Goal: Task Accomplishment & Management: Use online tool/utility

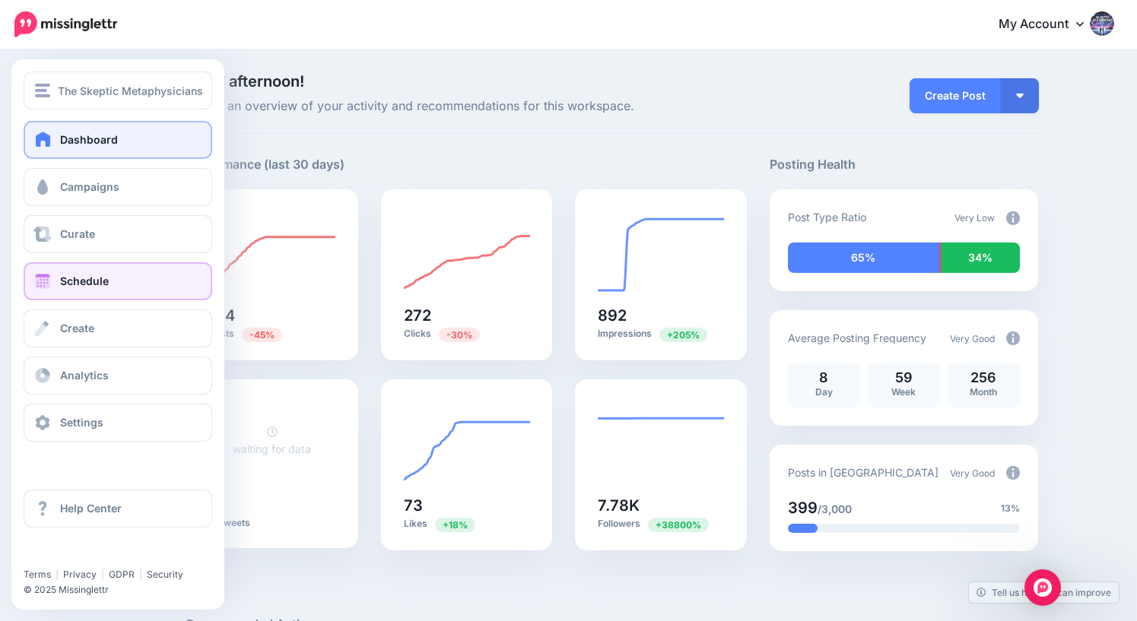
click at [72, 292] on link "Schedule" at bounding box center [118, 281] width 189 height 38
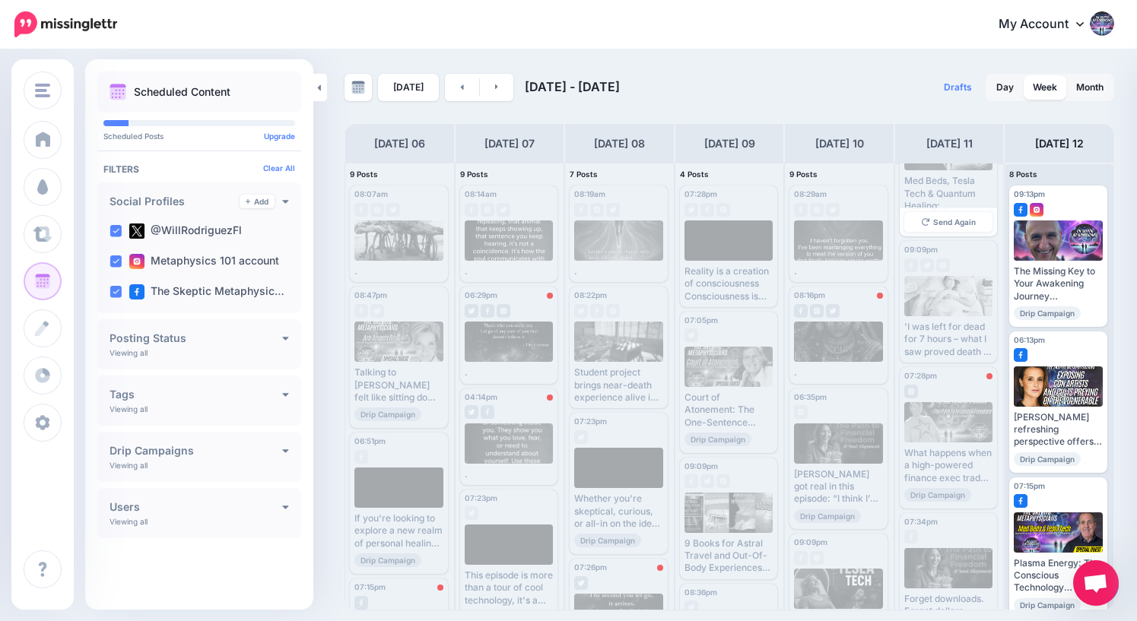
scroll to position [221, 0]
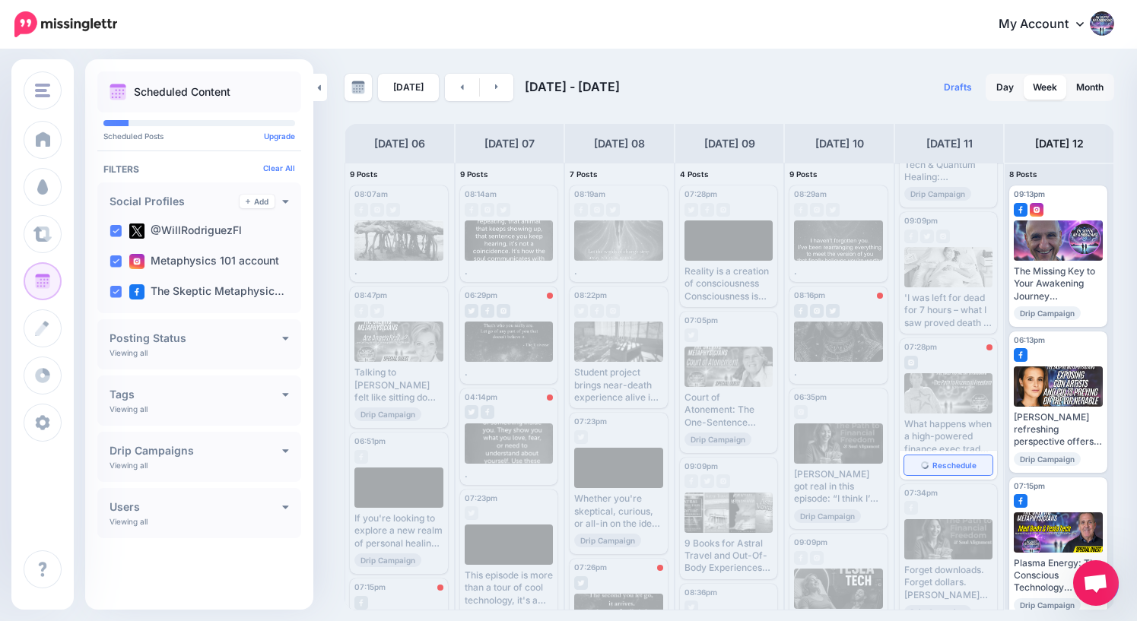
click at [951, 465] on span "Reschedule" at bounding box center [954, 466] width 44 height 8
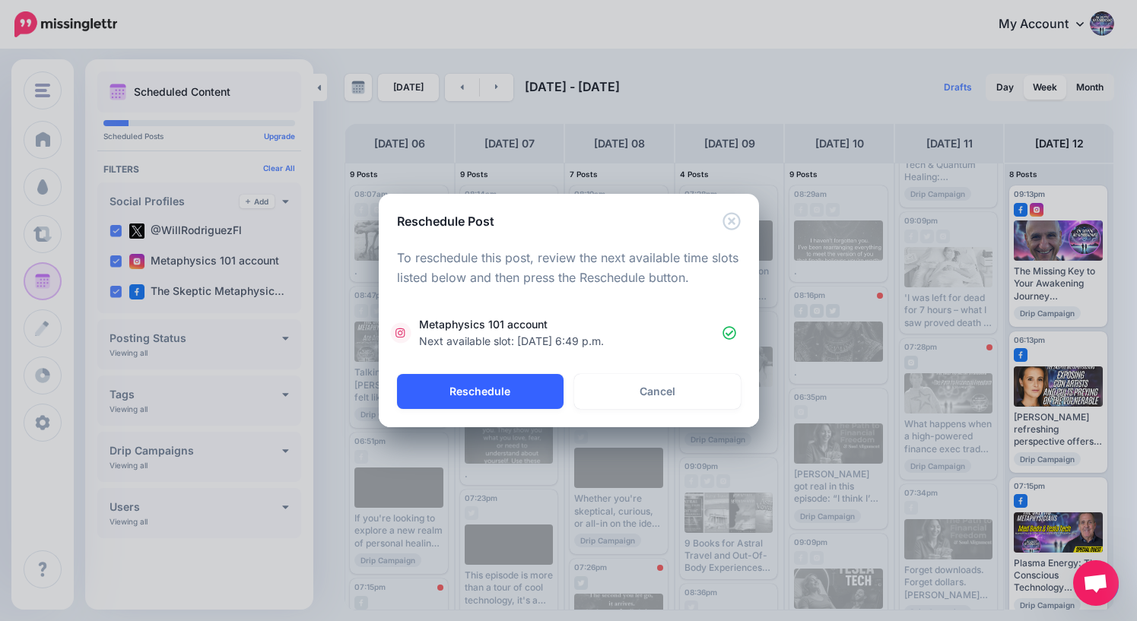
click at [482, 390] on button "Reschedule" at bounding box center [480, 391] width 167 height 35
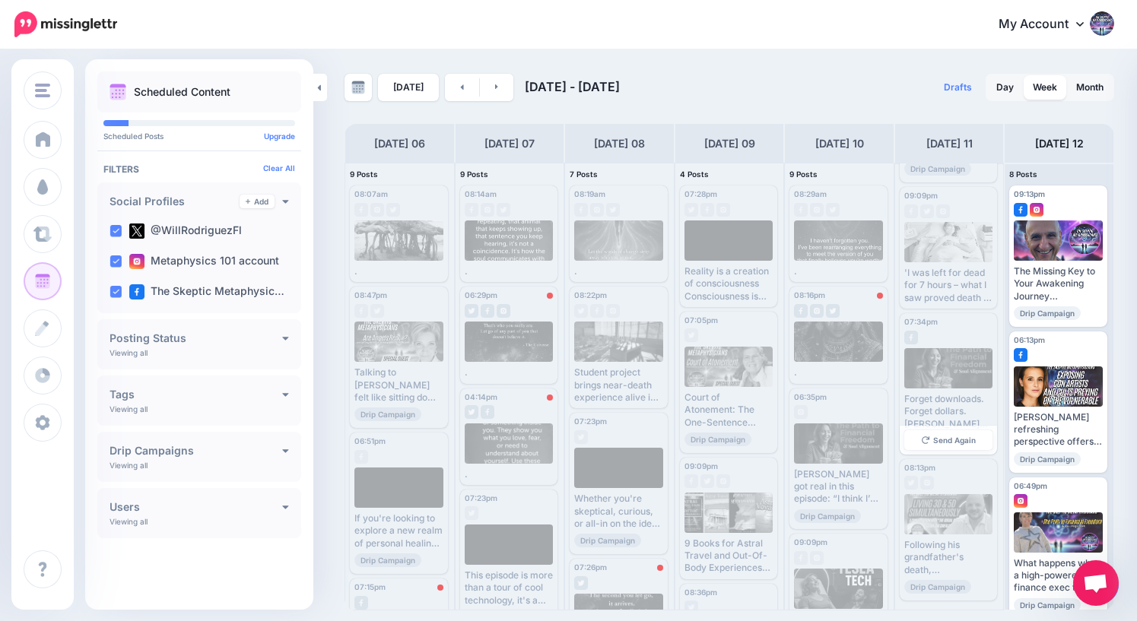
scroll to position [0, 0]
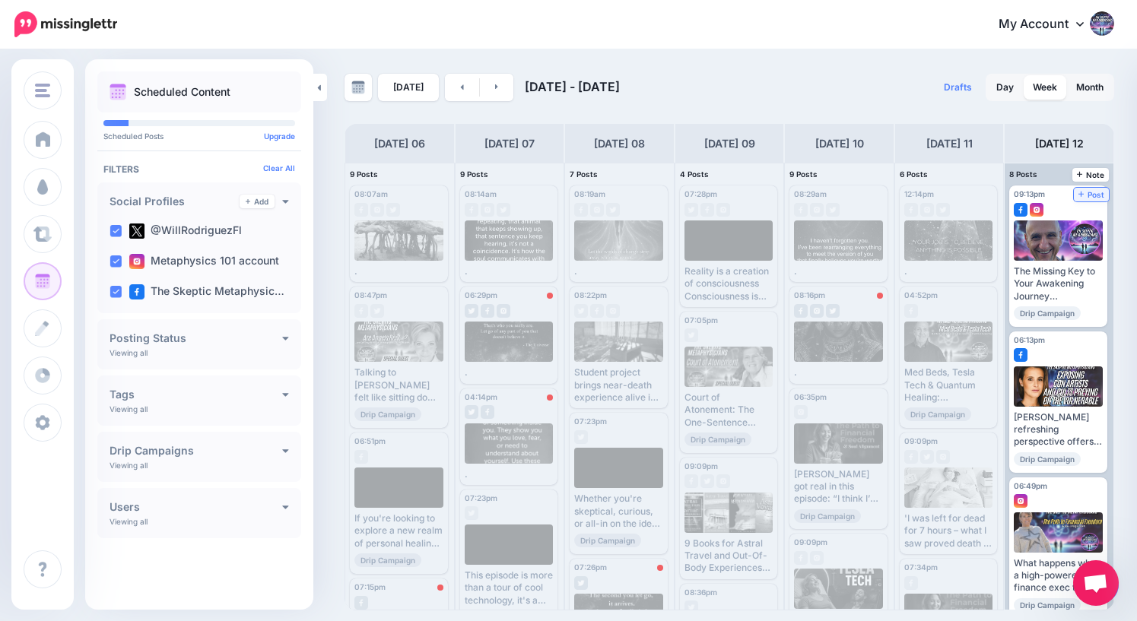
click at [1099, 195] on span "Post" at bounding box center [1091, 195] width 27 height 8
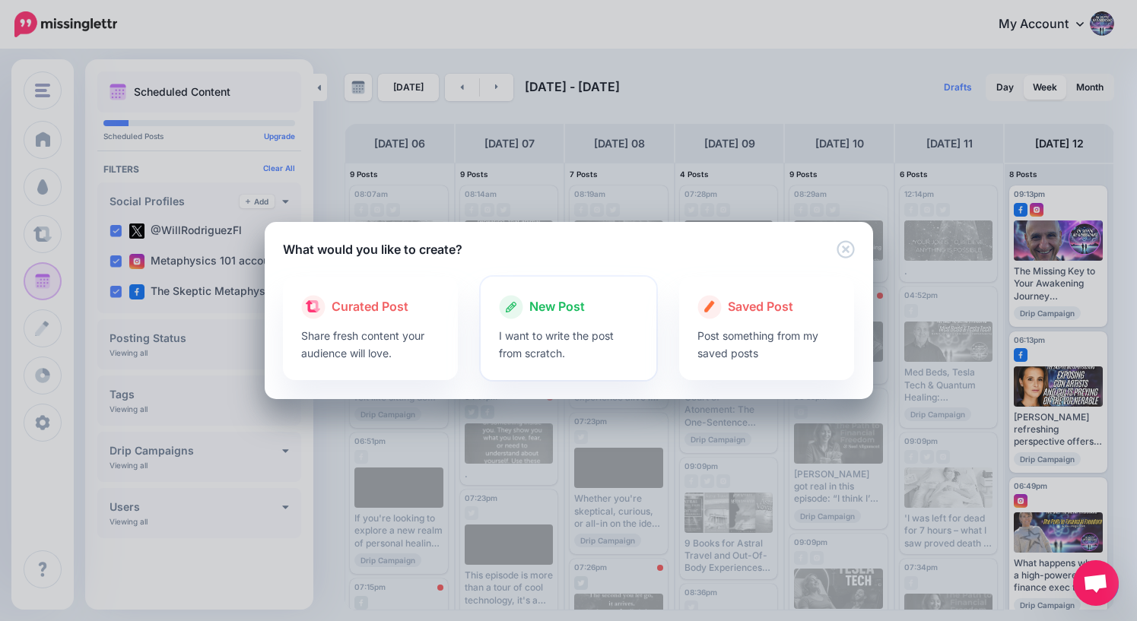
click at [557, 309] on span "New Post" at bounding box center [557, 307] width 56 height 20
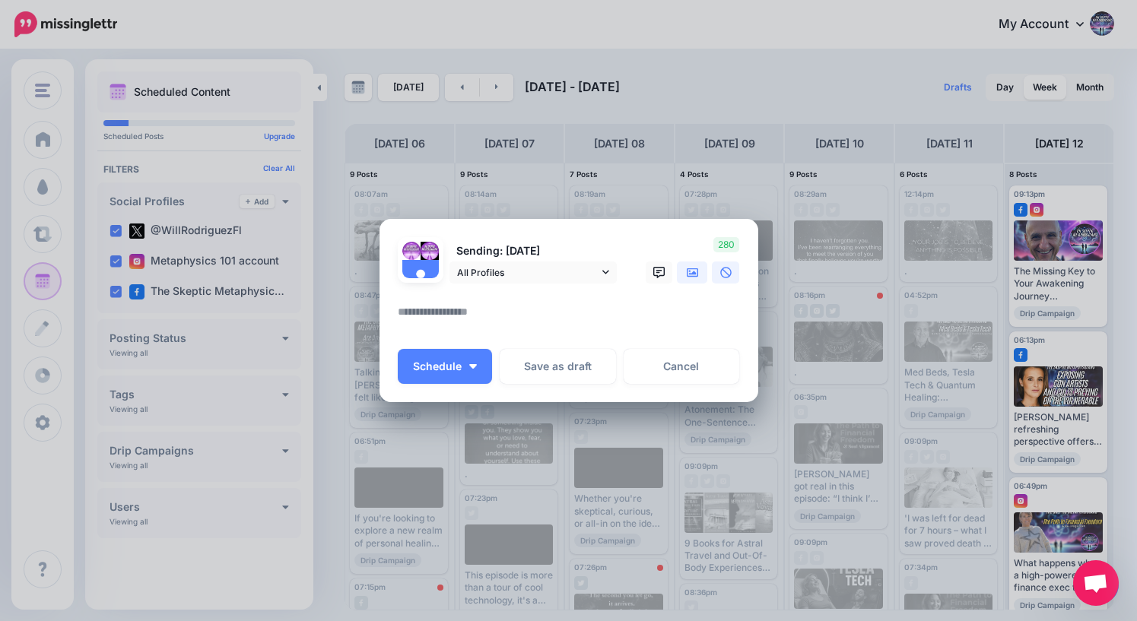
click at [690, 268] on icon at bounding box center [693, 273] width 12 height 12
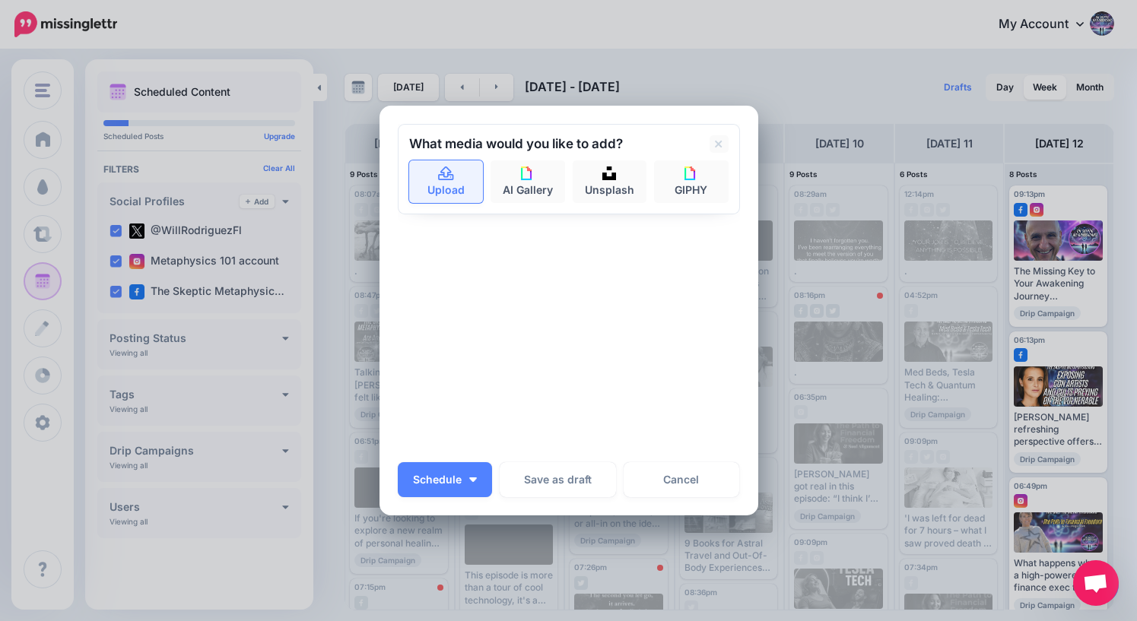
click at [449, 182] on link "Upload" at bounding box center [446, 181] width 75 height 43
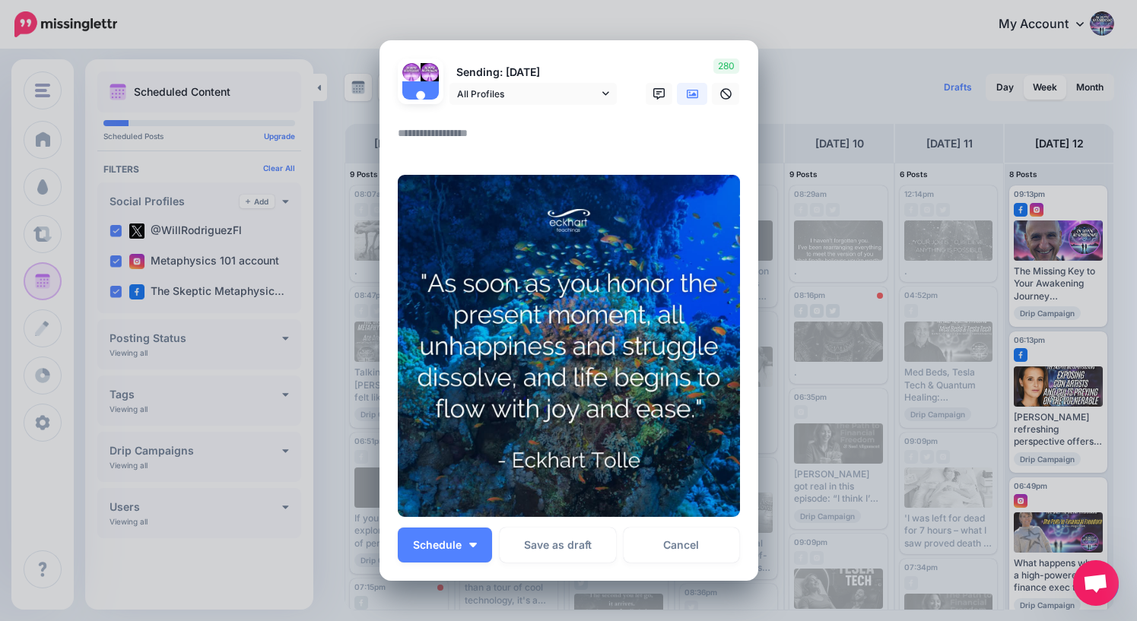
click at [443, 130] on textarea at bounding box center [573, 139] width 350 height 30
type textarea "*"
click at [444, 546] on span "Schedule" at bounding box center [437, 545] width 49 height 11
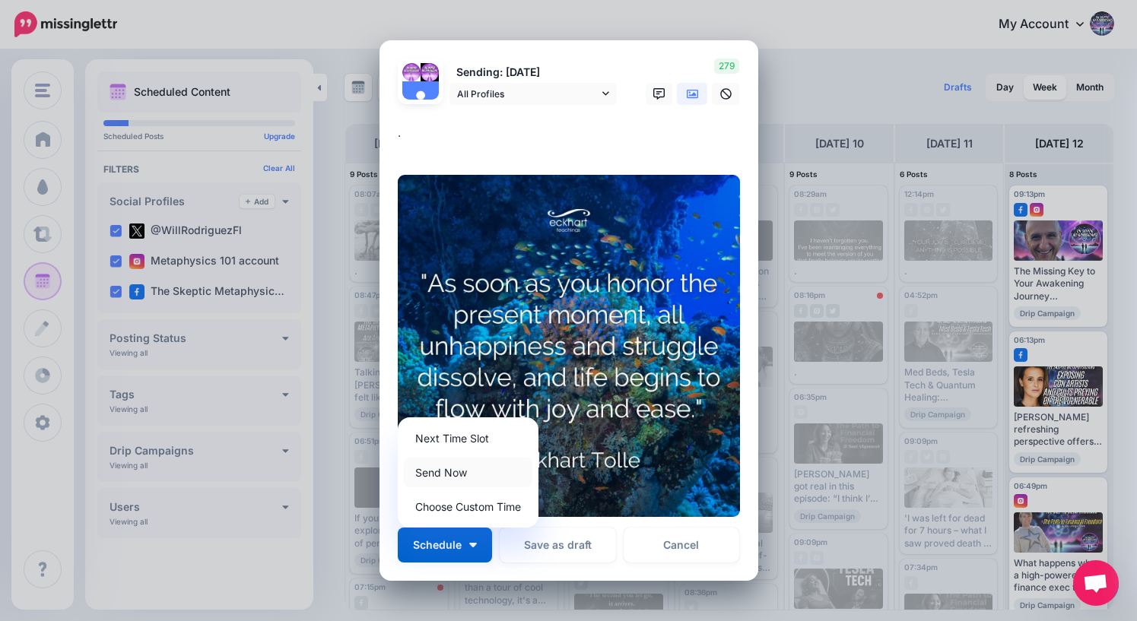
click at [452, 470] on link "Send Now" at bounding box center [468, 473] width 129 height 30
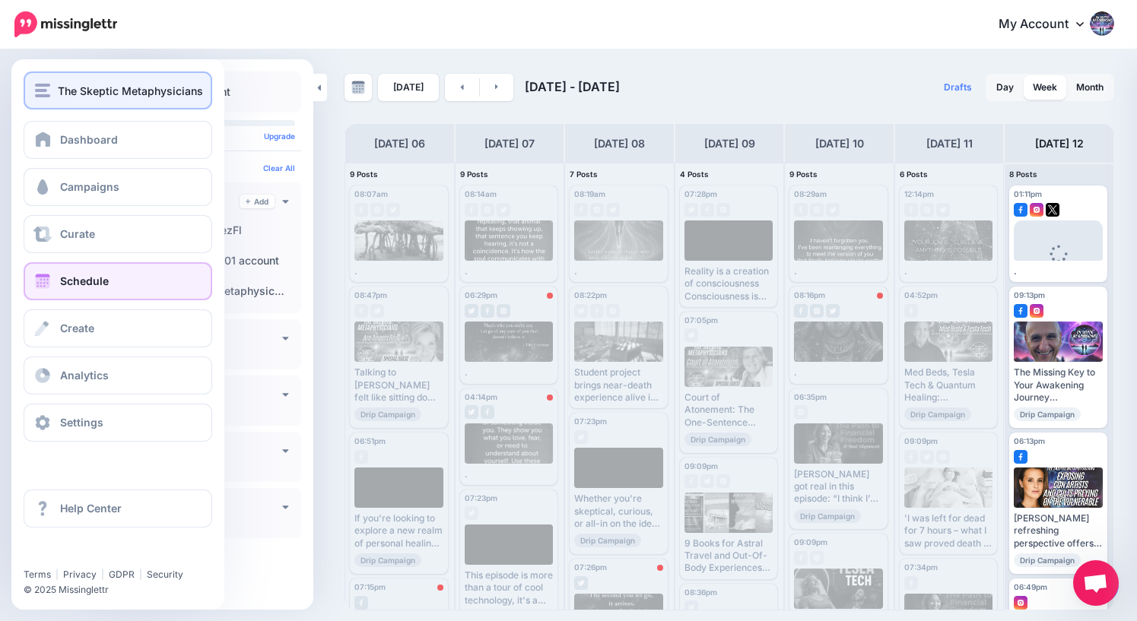
click at [102, 94] on span "The Skeptic Metaphysicians" at bounding box center [130, 90] width 145 height 17
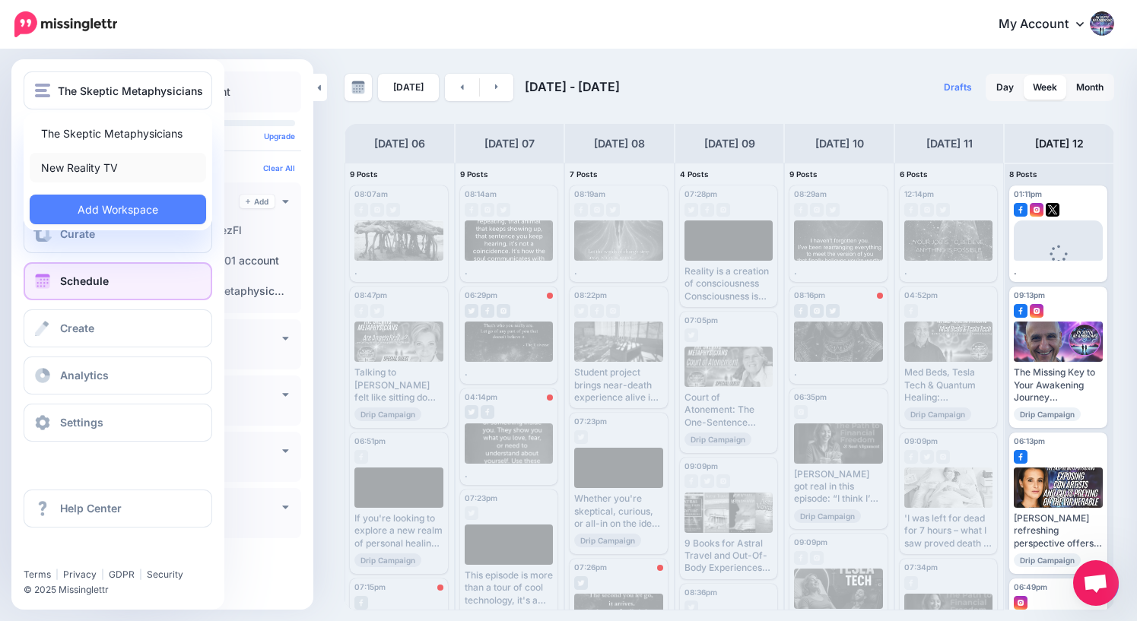
click at [85, 165] on link "New Reality TV" at bounding box center [118, 168] width 176 height 30
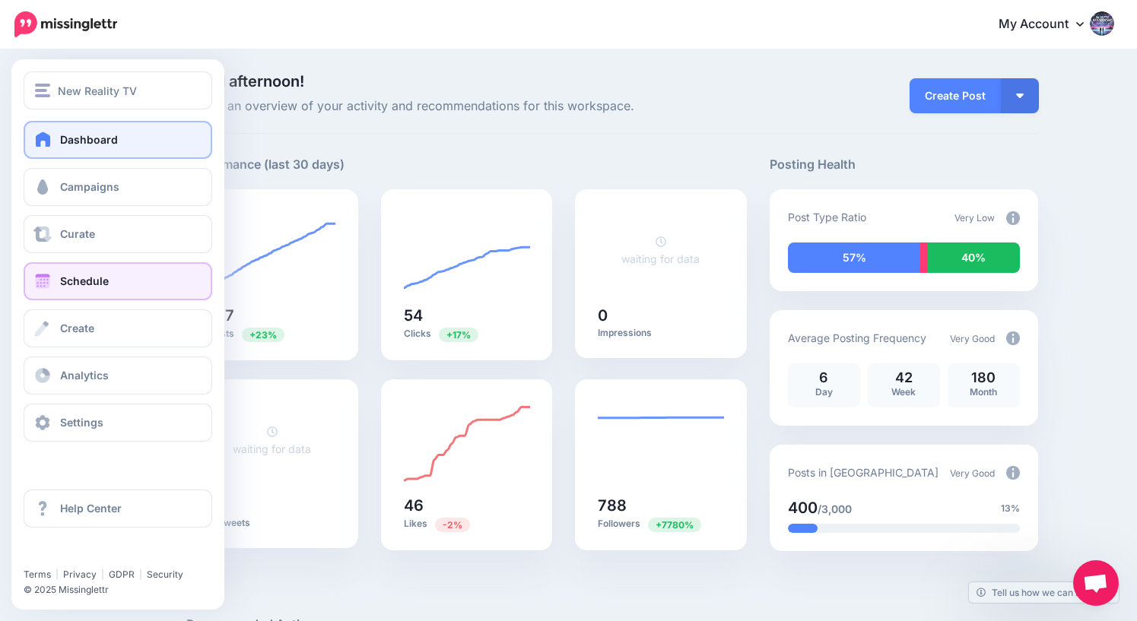
click at [57, 279] on link "Schedule" at bounding box center [118, 281] width 189 height 38
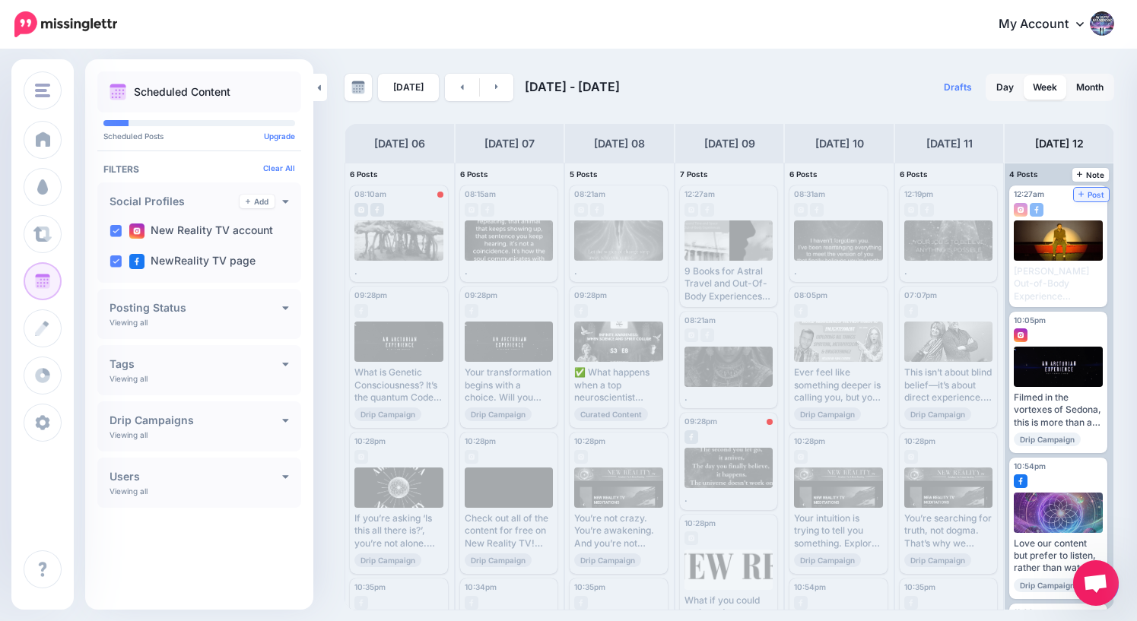
click at [1095, 192] on span "Post" at bounding box center [1091, 195] width 27 height 8
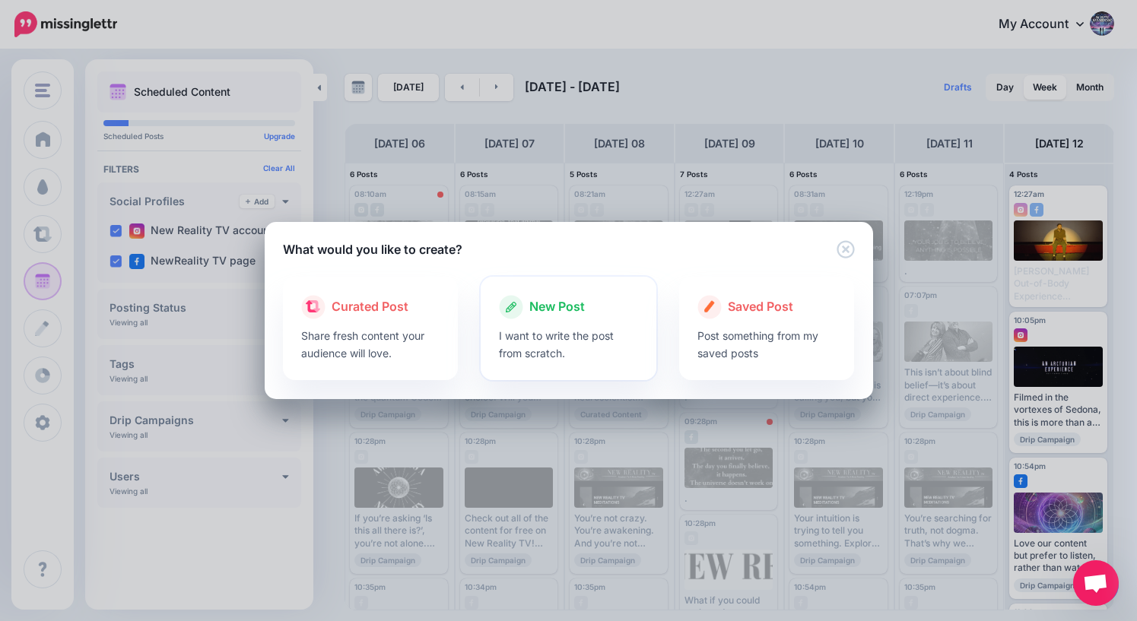
click at [573, 313] on span "New Post" at bounding box center [557, 307] width 56 height 20
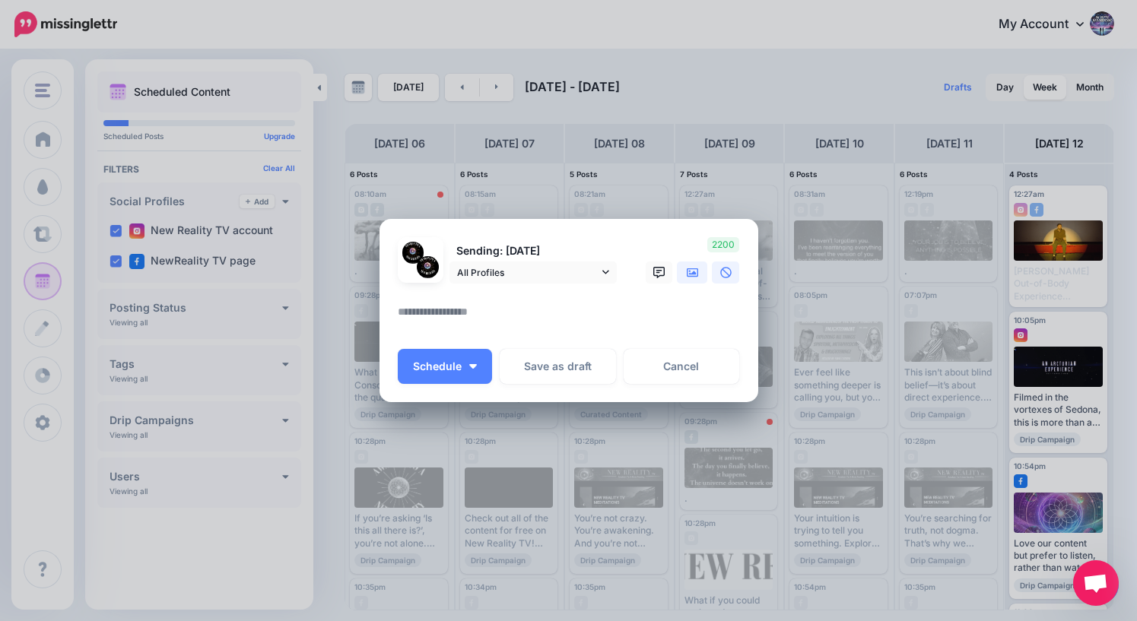
click at [688, 273] on icon at bounding box center [693, 273] width 12 height 12
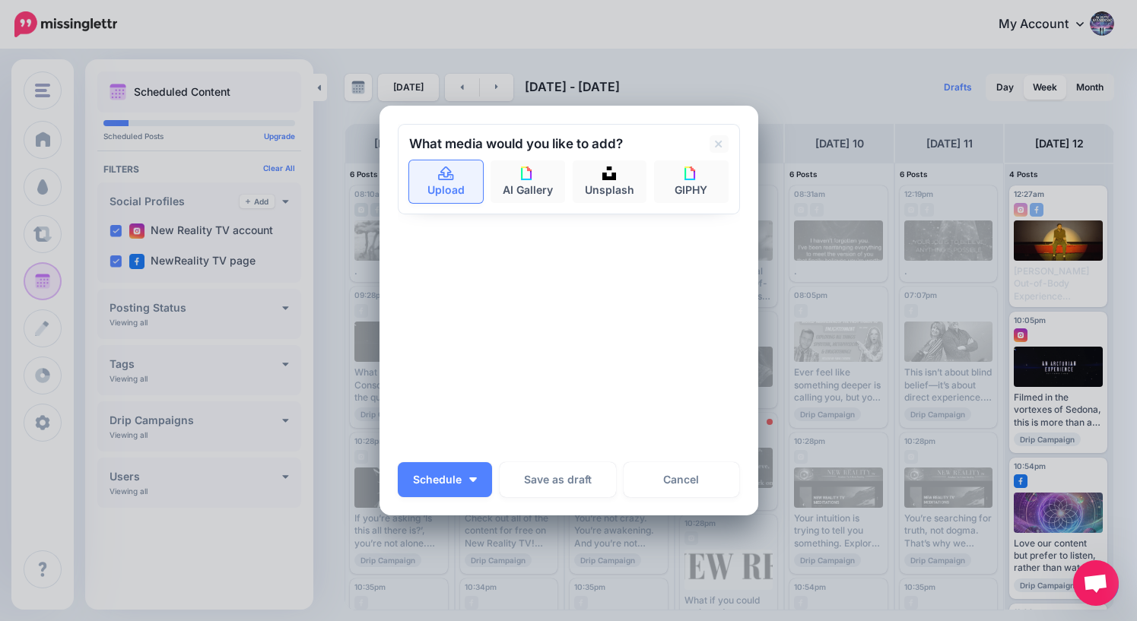
click at [443, 189] on link "Upload" at bounding box center [446, 181] width 75 height 43
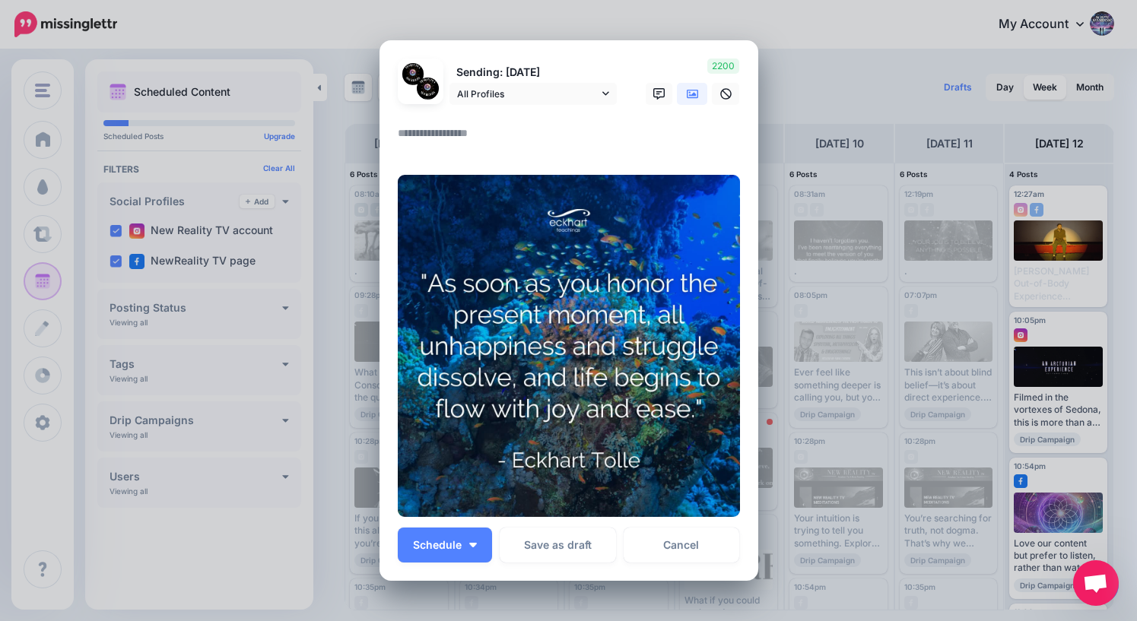
click at [507, 137] on textarea at bounding box center [573, 139] width 350 height 30
type textarea "*"
click at [453, 544] on span "Schedule" at bounding box center [437, 545] width 49 height 11
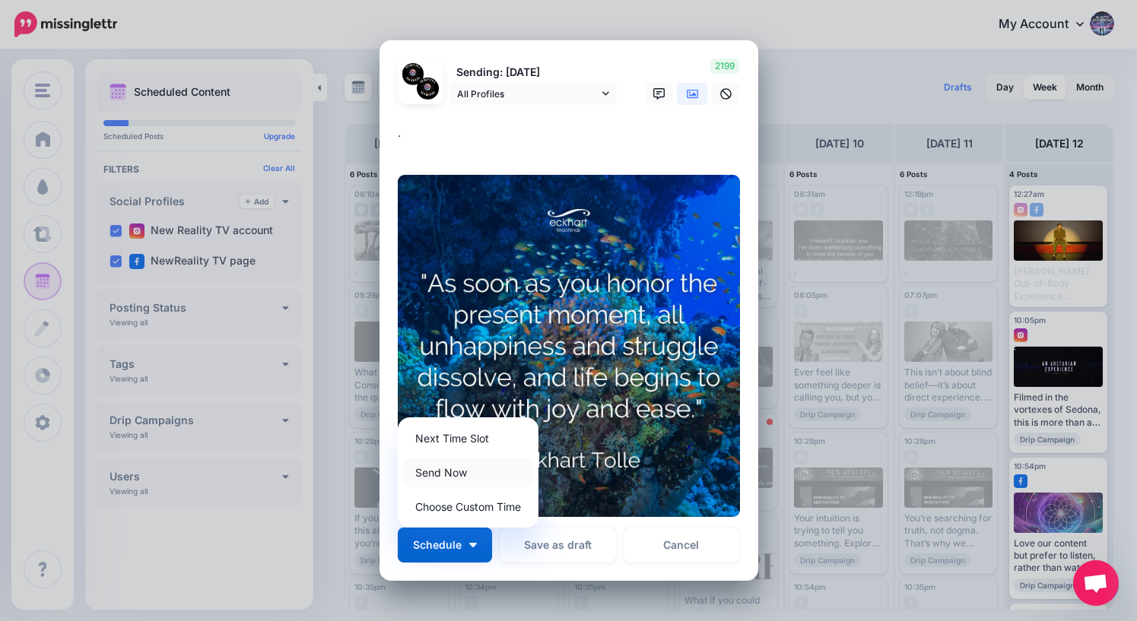
click at [456, 475] on link "Send Now" at bounding box center [468, 473] width 129 height 30
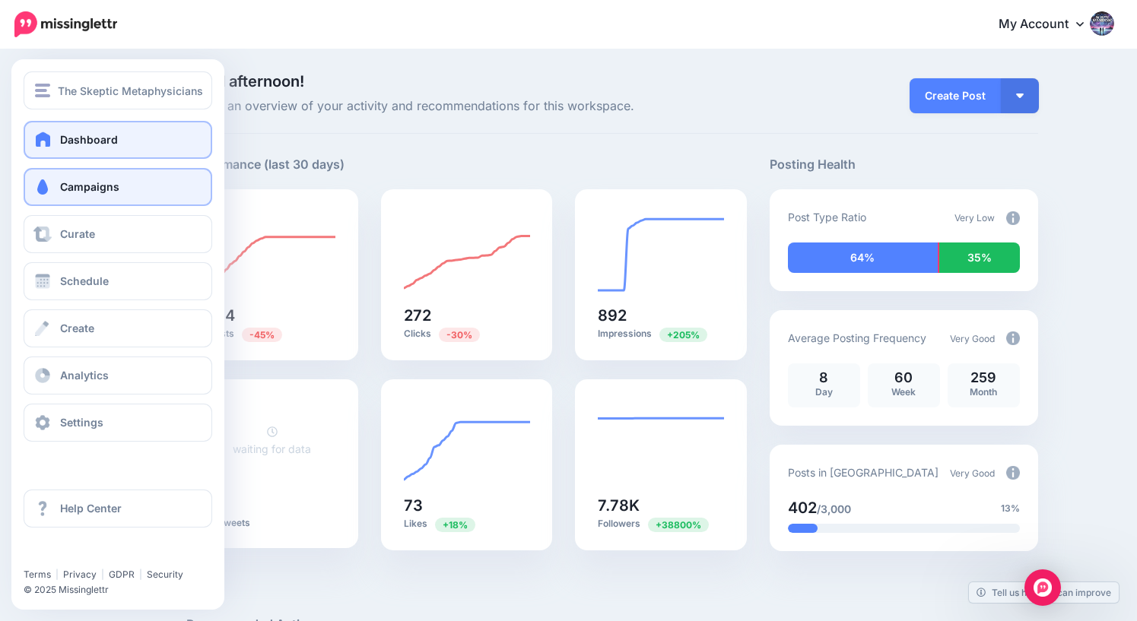
click at [64, 189] on span "Campaigns" at bounding box center [89, 186] width 59 height 13
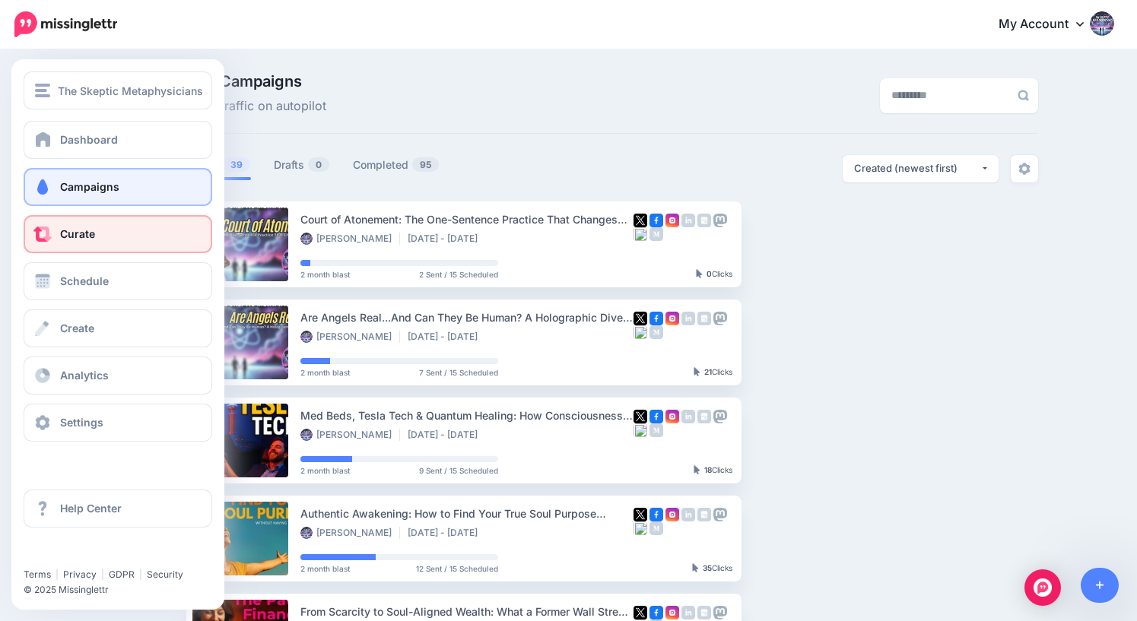
click at [70, 241] on link "Curate" at bounding box center [118, 234] width 189 height 38
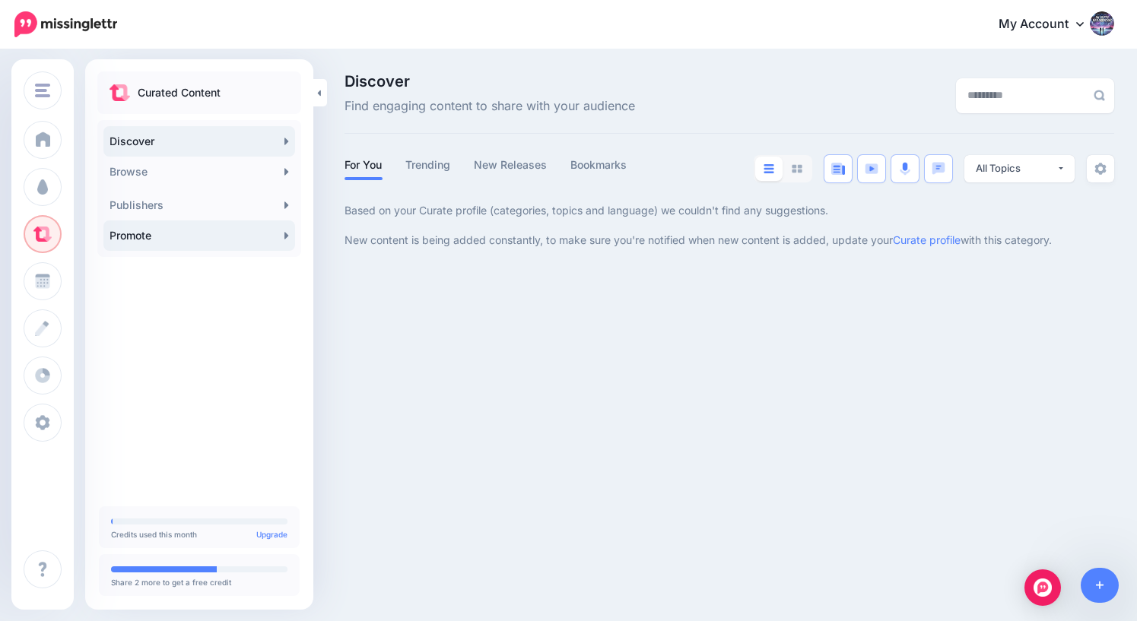
click at [213, 237] on link "Promote" at bounding box center [199, 236] width 192 height 30
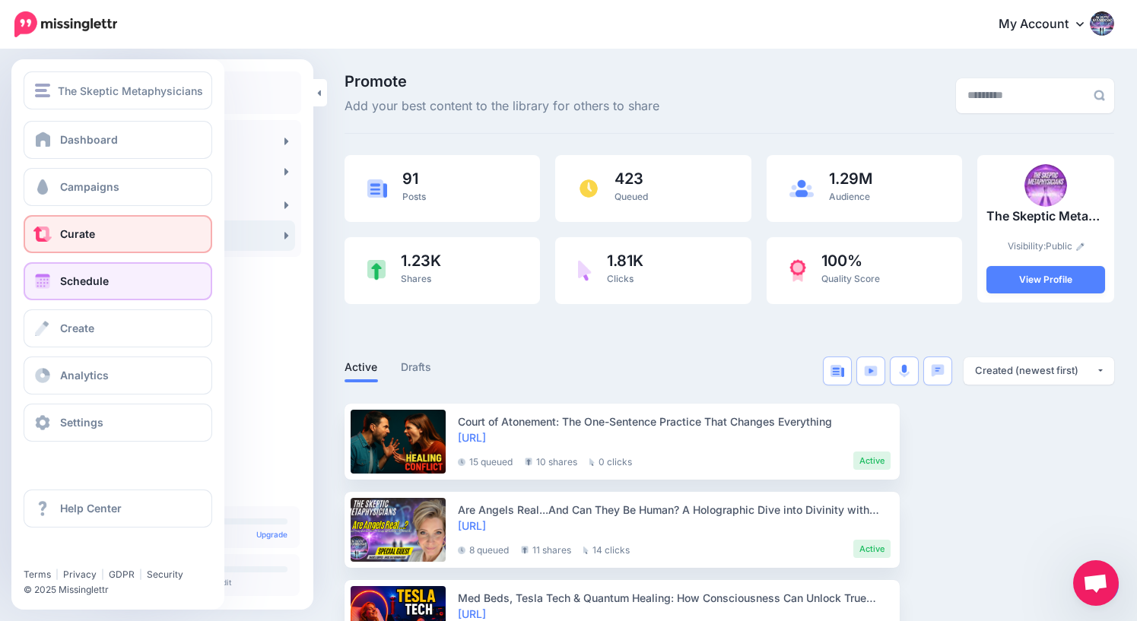
click at [89, 287] on span "Schedule" at bounding box center [84, 281] width 49 height 13
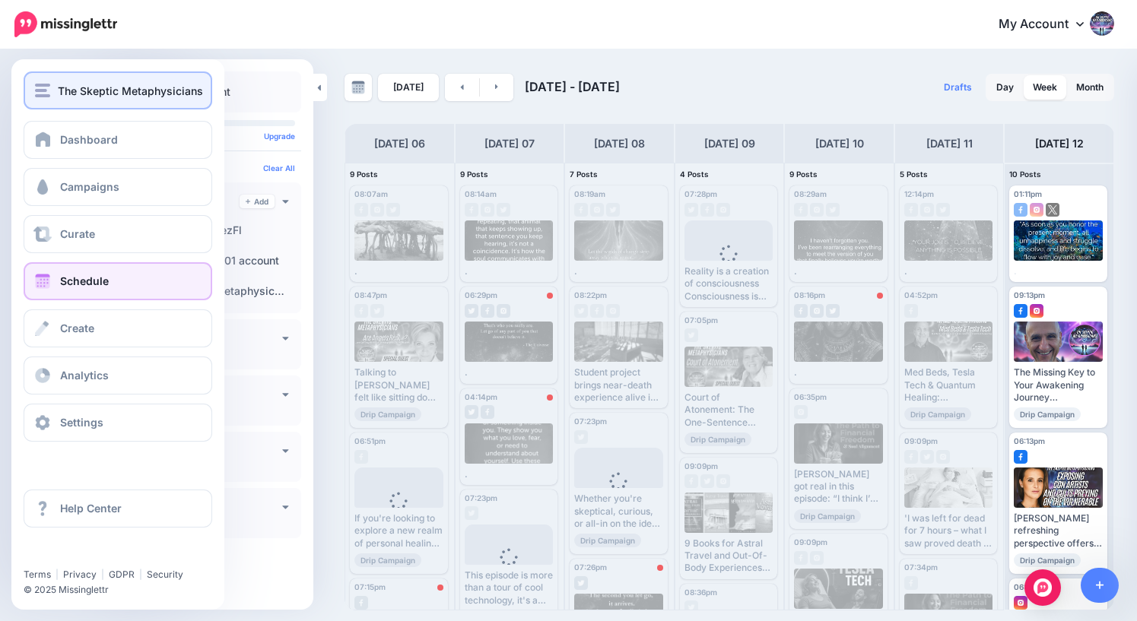
click at [41, 97] on div "The Skeptic Metaphysicians" at bounding box center [118, 90] width 166 height 17
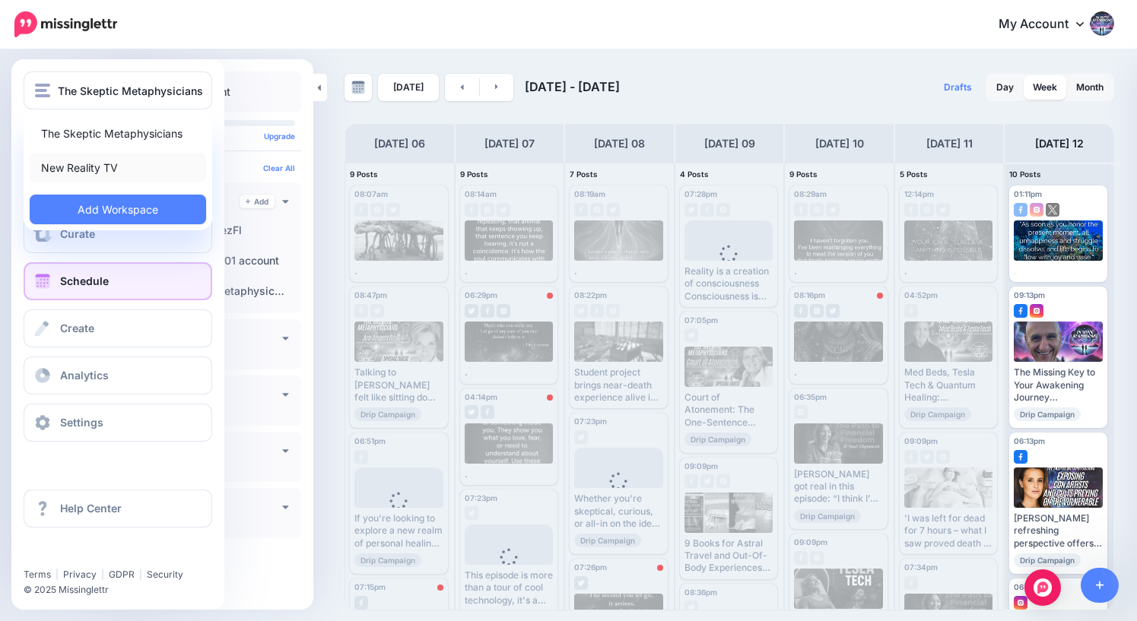
click at [93, 167] on link "New Reality TV" at bounding box center [118, 168] width 176 height 30
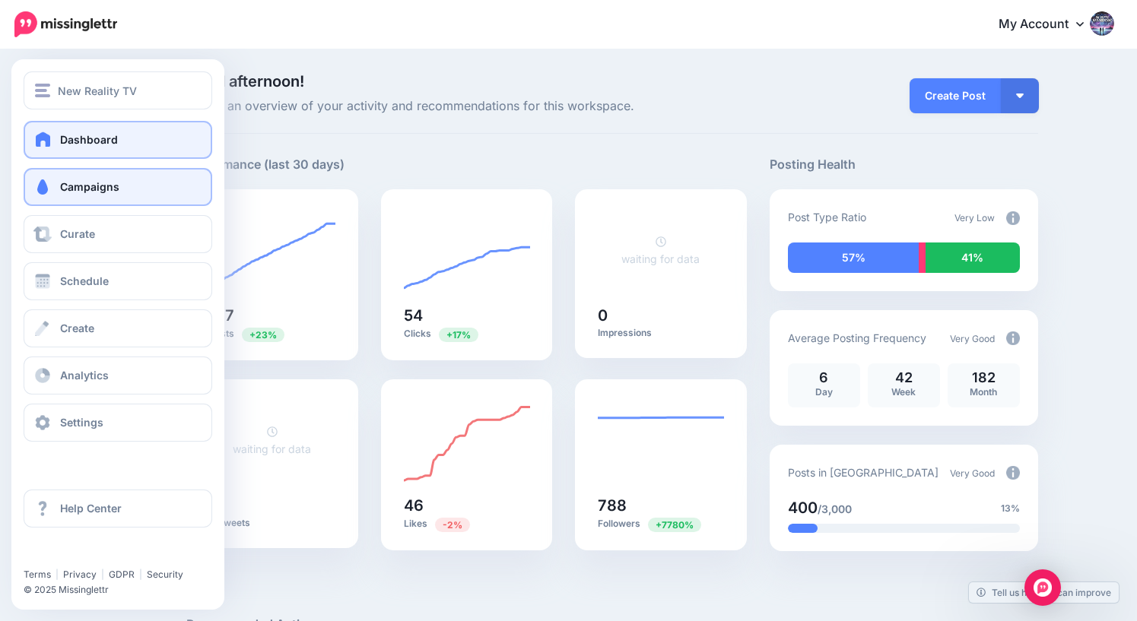
click at [76, 190] on span "Campaigns" at bounding box center [89, 186] width 59 height 13
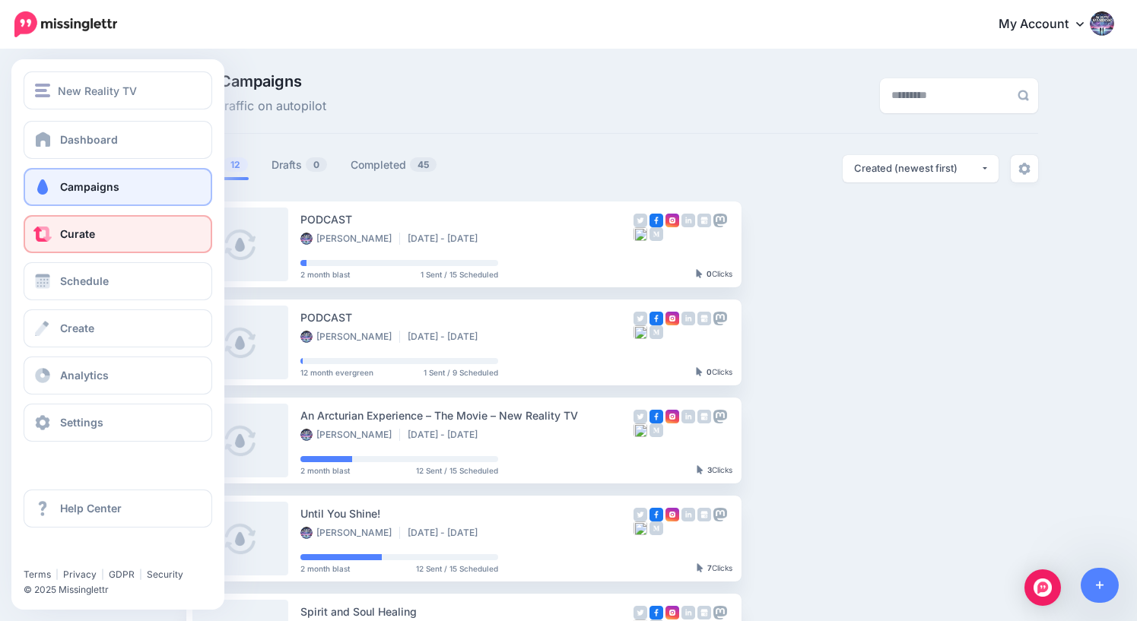
click at [67, 237] on span "Curate" at bounding box center [77, 233] width 35 height 13
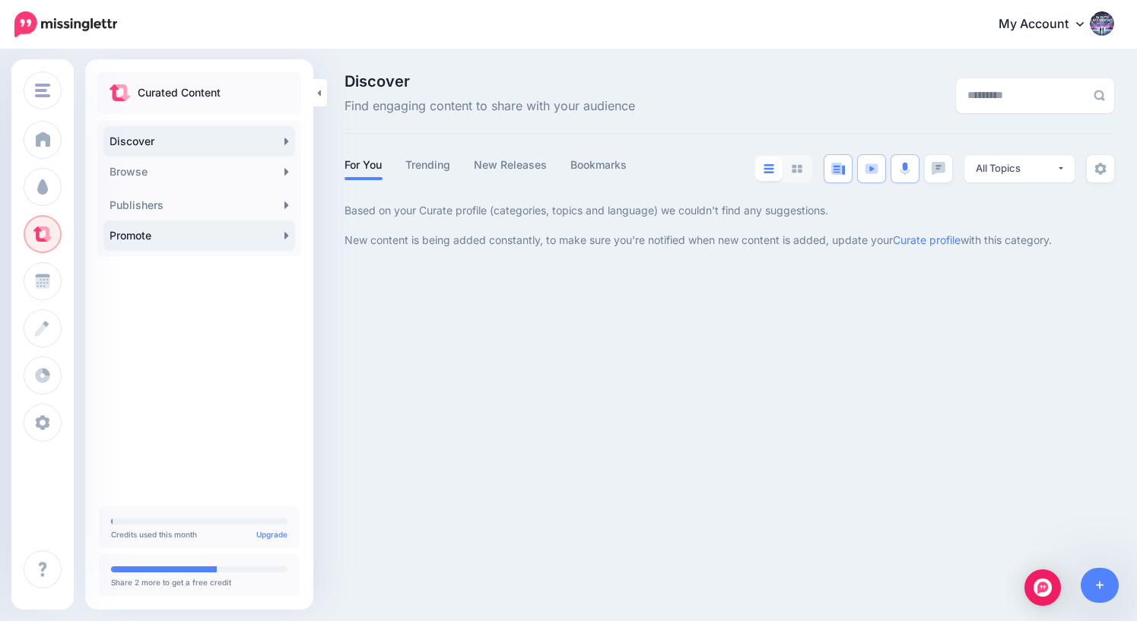
click at [193, 241] on link "Promote" at bounding box center [199, 236] width 192 height 30
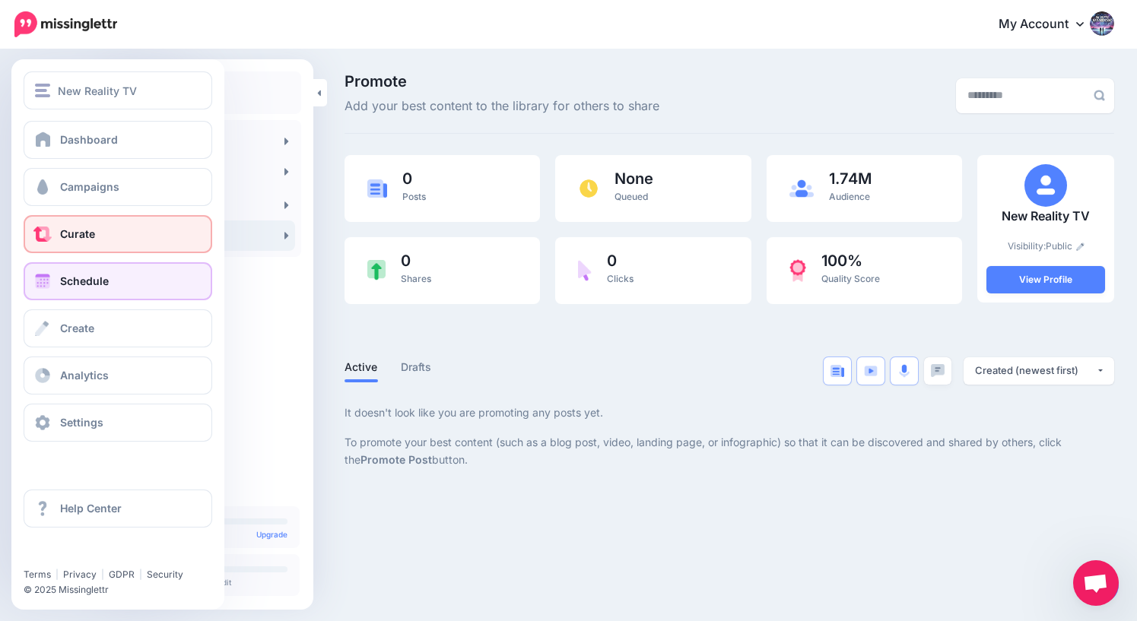
click at [82, 286] on span "Schedule" at bounding box center [84, 281] width 49 height 13
